Goal: Task Accomplishment & Management: Use online tool/utility

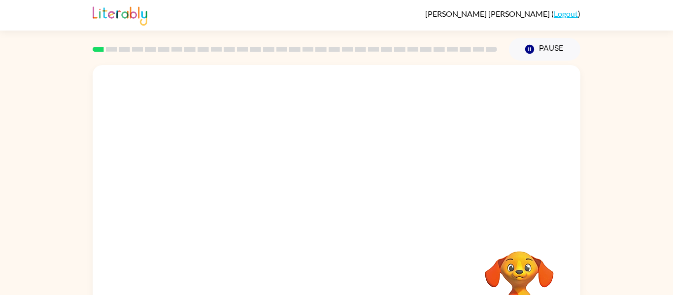
scroll to position [51, 0]
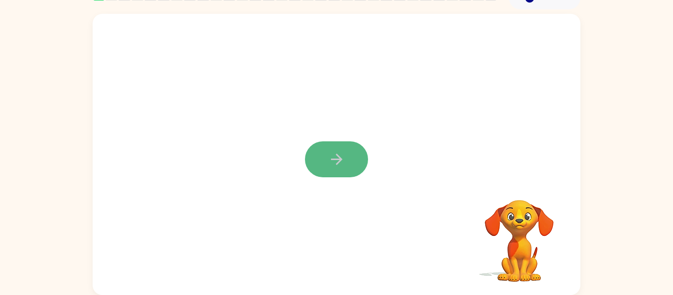
click at [344, 156] on icon "button" at bounding box center [336, 159] width 17 height 17
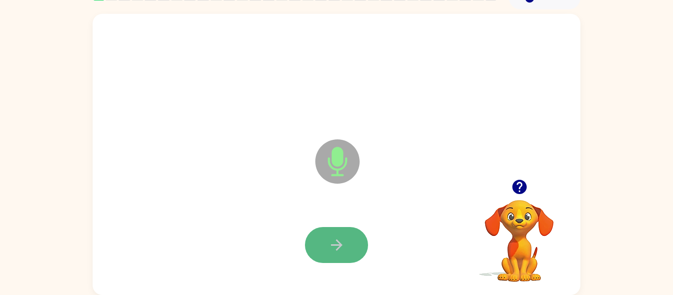
click at [349, 232] on button "button" at bounding box center [336, 245] width 63 height 36
click at [343, 249] on icon "button" at bounding box center [336, 245] width 17 height 17
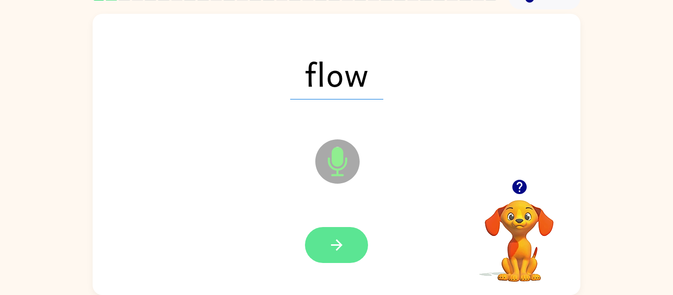
click at [348, 249] on button "button" at bounding box center [336, 245] width 63 height 36
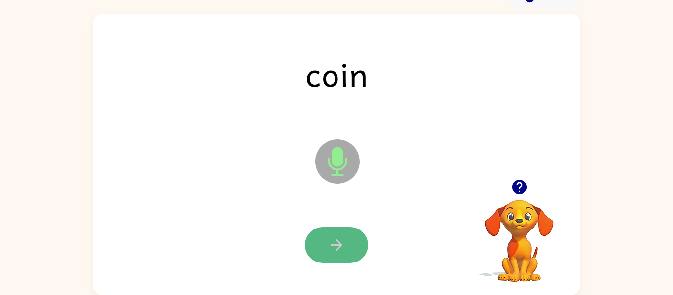
click at [342, 254] on button "button" at bounding box center [336, 245] width 63 height 36
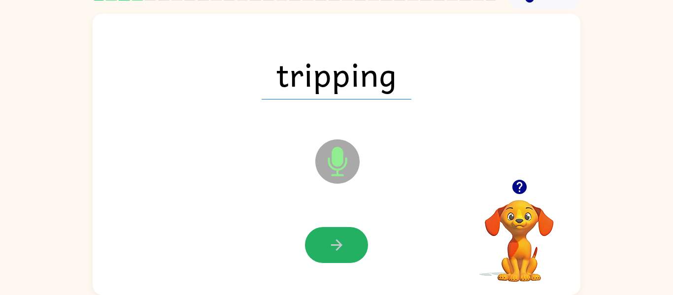
click at [342, 254] on button "button" at bounding box center [336, 245] width 63 height 36
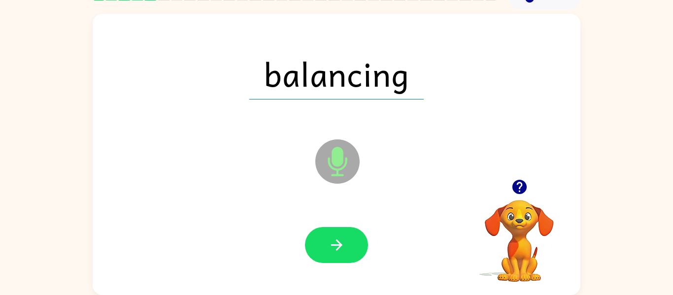
click at [342, 254] on button "button" at bounding box center [336, 245] width 63 height 36
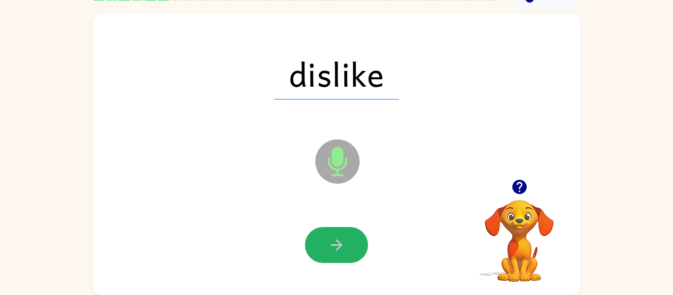
click at [342, 254] on button "button" at bounding box center [336, 245] width 63 height 36
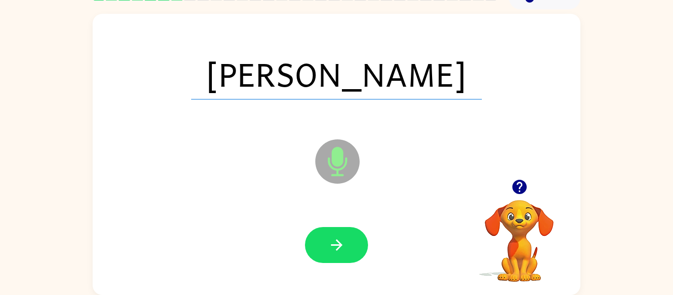
click at [342, 254] on button "button" at bounding box center [336, 245] width 63 height 36
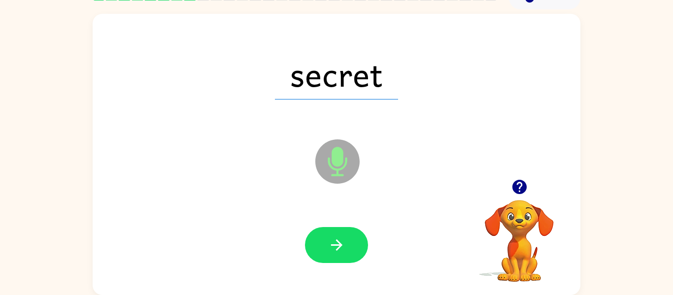
click at [342, 254] on button "button" at bounding box center [336, 245] width 63 height 36
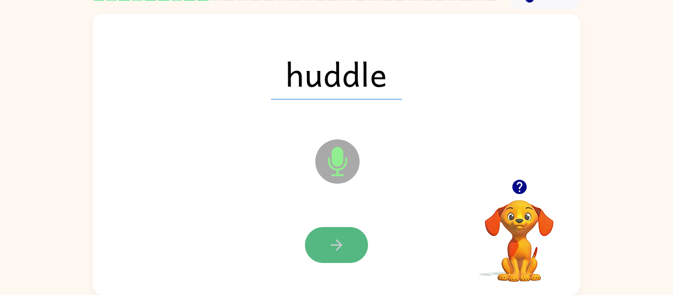
click at [341, 251] on icon "button" at bounding box center [336, 245] width 17 height 17
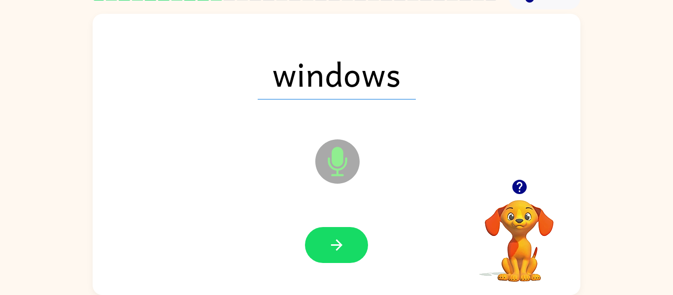
click at [341, 252] on icon "button" at bounding box center [336, 245] width 17 height 17
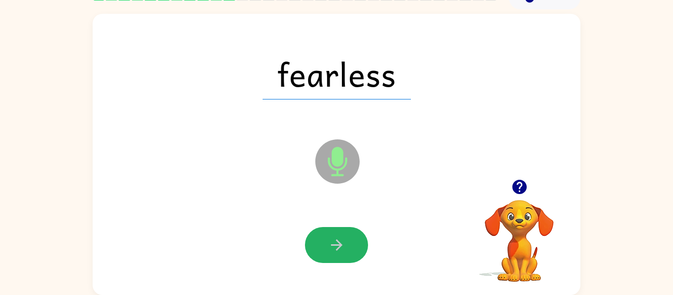
click at [341, 252] on icon "button" at bounding box center [336, 245] width 17 height 17
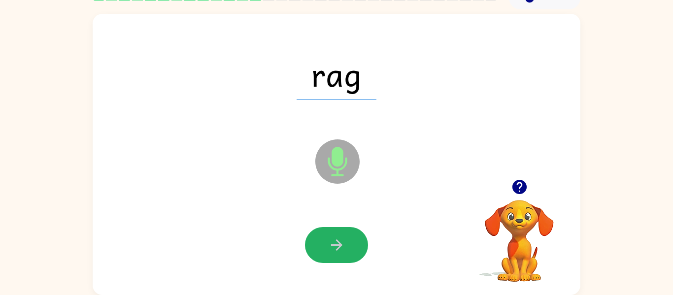
click at [341, 252] on icon "button" at bounding box center [336, 245] width 17 height 17
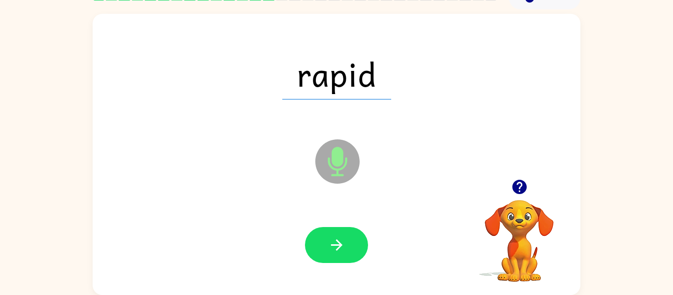
click at [341, 252] on icon "button" at bounding box center [336, 245] width 17 height 17
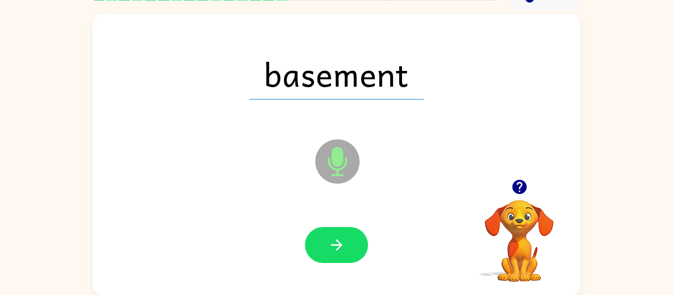
click at [341, 252] on icon "button" at bounding box center [336, 245] width 17 height 17
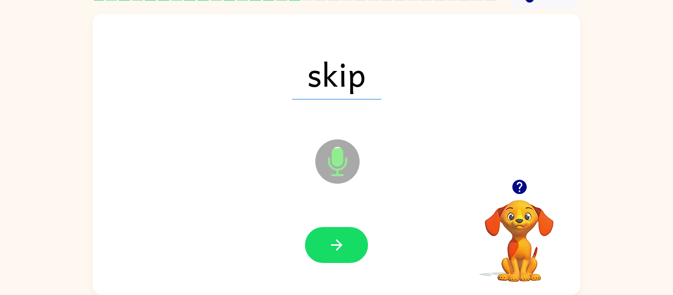
click at [341, 252] on icon "button" at bounding box center [336, 245] width 17 height 17
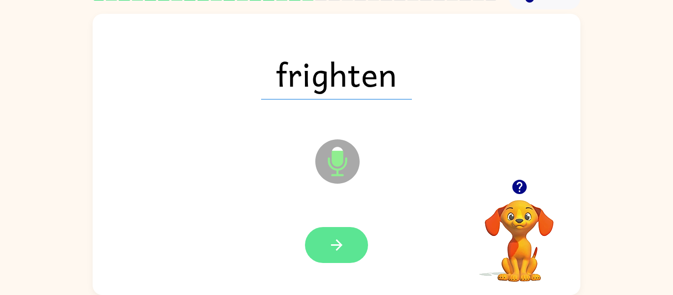
click at [342, 254] on button "button" at bounding box center [336, 245] width 63 height 36
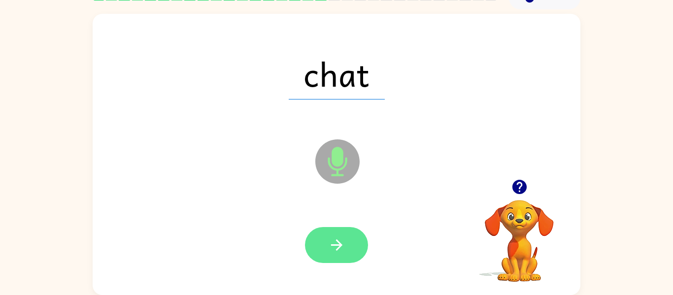
click at [342, 255] on button "button" at bounding box center [336, 245] width 63 height 36
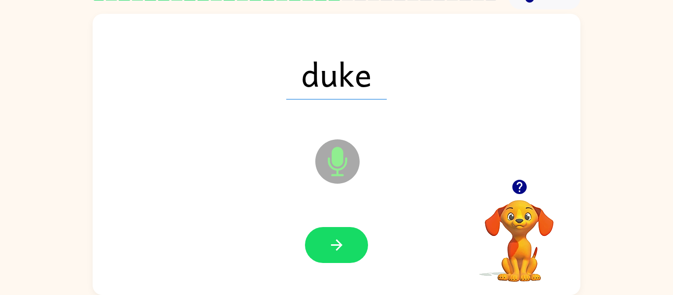
click at [342, 255] on button "button" at bounding box center [336, 245] width 63 height 36
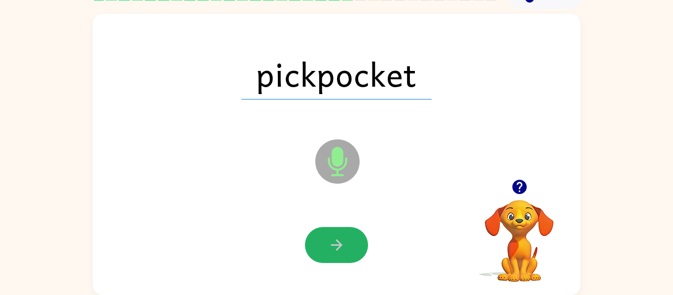
click at [342, 255] on button "button" at bounding box center [336, 245] width 63 height 36
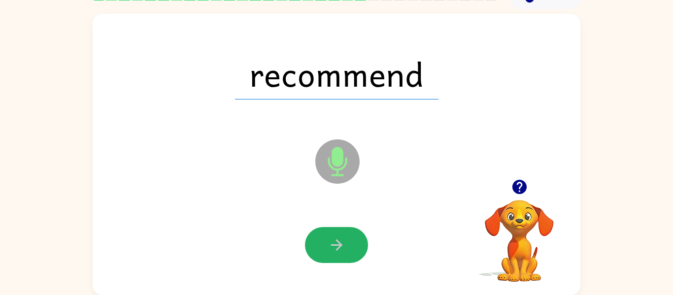
click at [342, 255] on button "button" at bounding box center [336, 245] width 63 height 36
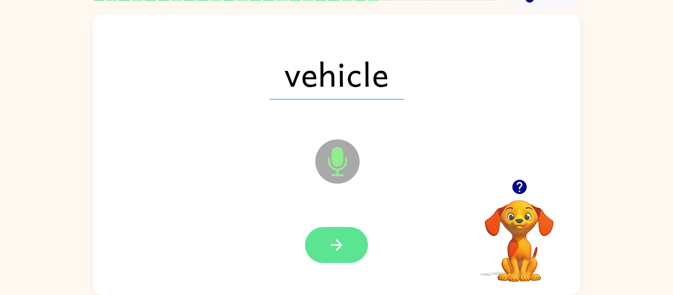
click at [342, 255] on button "button" at bounding box center [336, 245] width 63 height 36
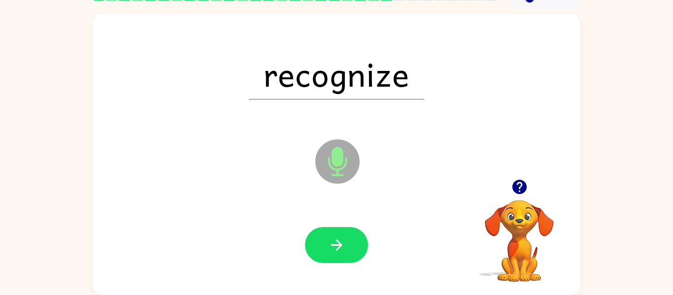
click at [342, 255] on button "button" at bounding box center [336, 245] width 63 height 36
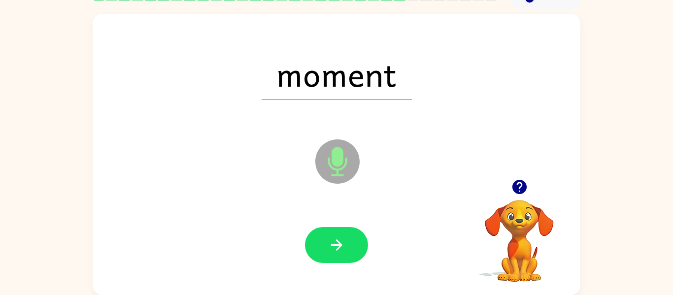
click at [342, 255] on button "button" at bounding box center [336, 245] width 63 height 36
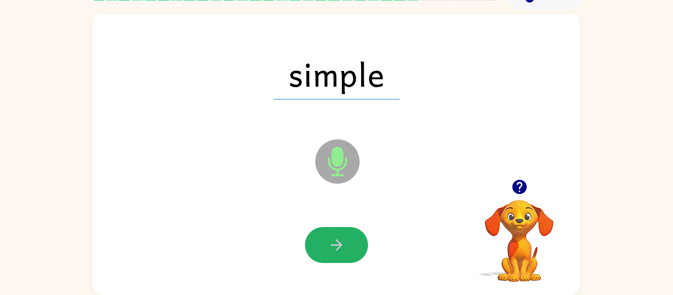
click at [342, 255] on button "button" at bounding box center [336, 245] width 63 height 36
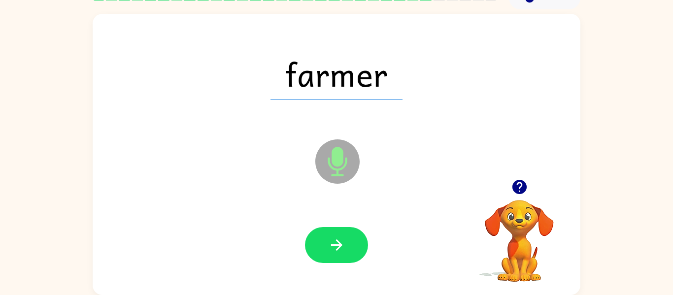
click at [342, 255] on button "button" at bounding box center [336, 245] width 63 height 36
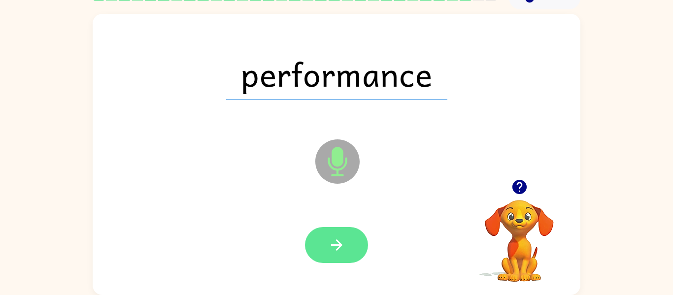
click at [340, 252] on icon "button" at bounding box center [336, 245] width 17 height 17
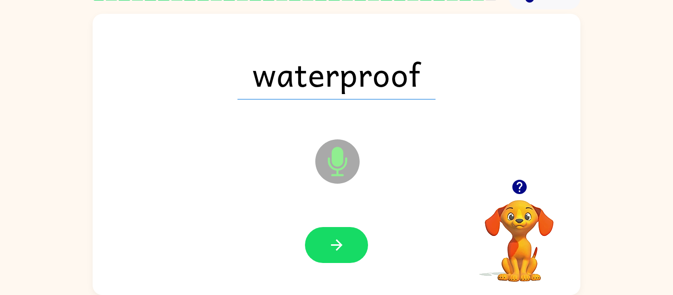
click at [340, 252] on icon "button" at bounding box center [336, 245] width 17 height 17
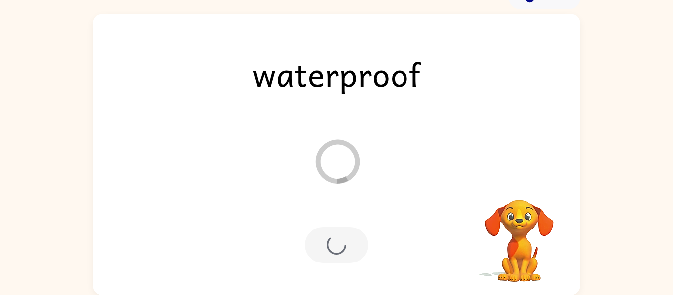
scroll to position [34, 0]
